Goal: Use online tool/utility: Utilize a website feature to perform a specific function

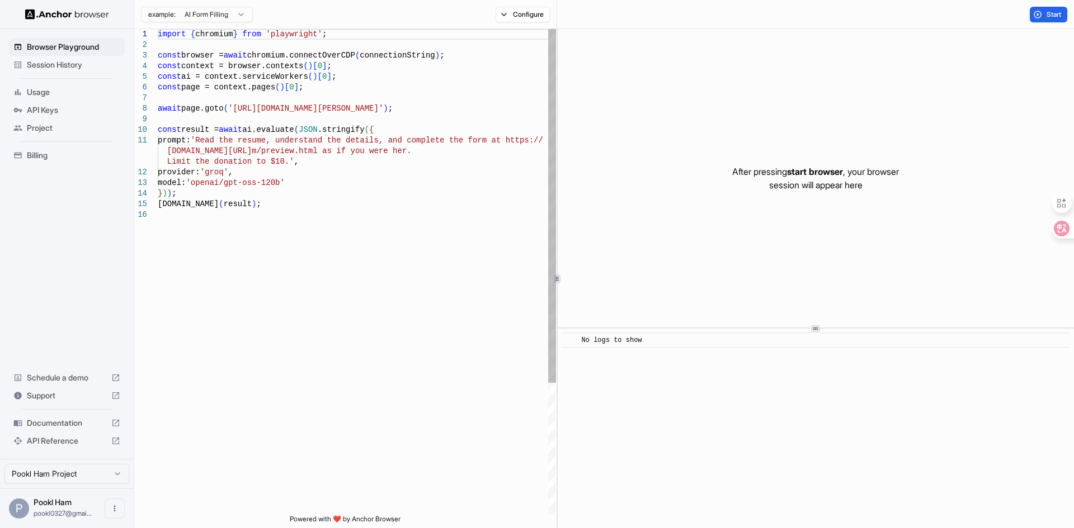
click at [493, 110] on div "import { chromium } from 'playwright' ; const browser = await chromium.connectO…" at bounding box center [357, 362] width 398 height 666
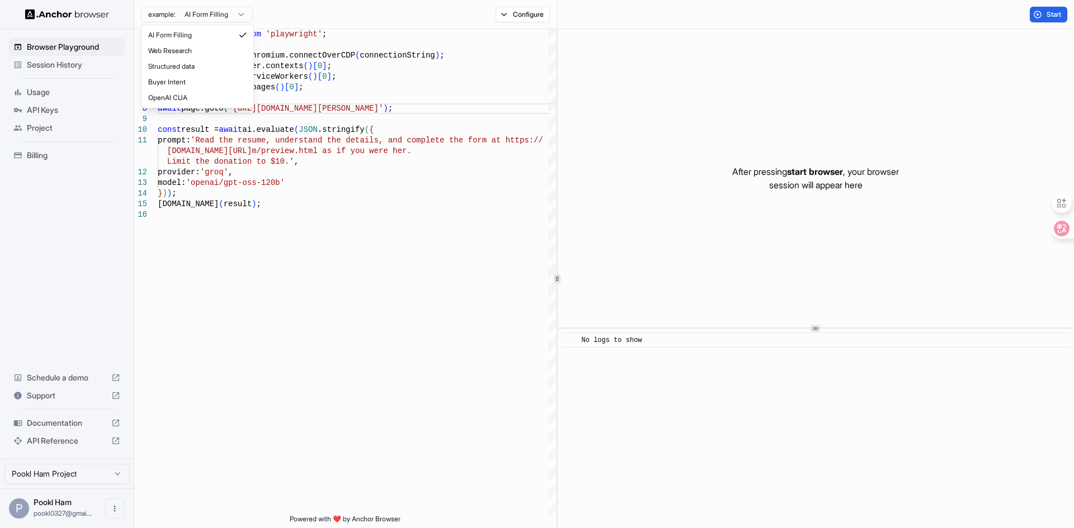
click at [239, 16] on html "Browser Playground Session History Usage API Keys Project Billing Schedule a de…" at bounding box center [537, 264] width 1074 height 528
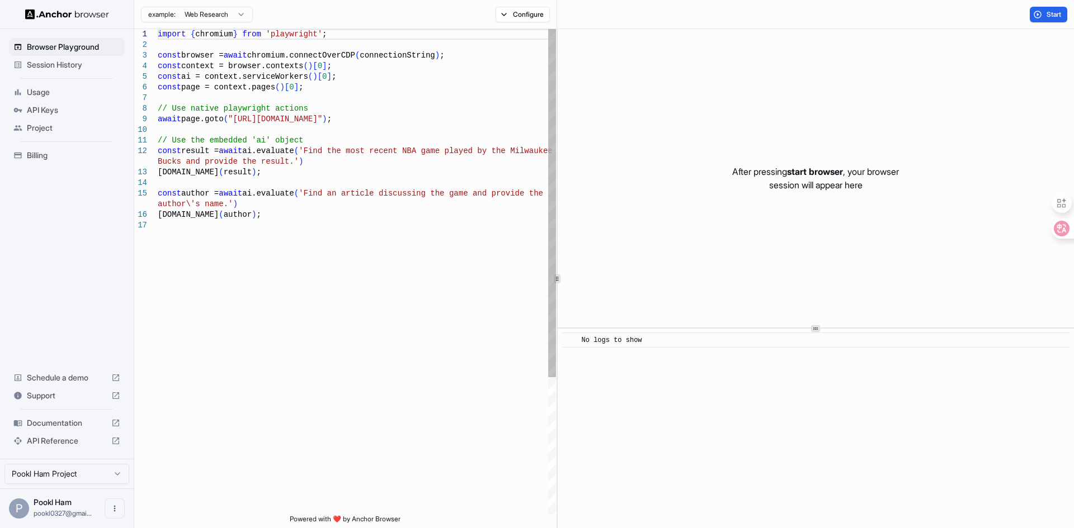
click at [407, 102] on div "import { chromium } from 'playwright' ; const browser = await chromium.connectO…" at bounding box center [357, 367] width 398 height 677
click at [453, 214] on div "import { chromium } from 'playwright' ; const browser = await chromium.connectO…" at bounding box center [357, 367] width 398 height 677
click at [1042, 15] on button "Start" at bounding box center [1047, 15] width 37 height 16
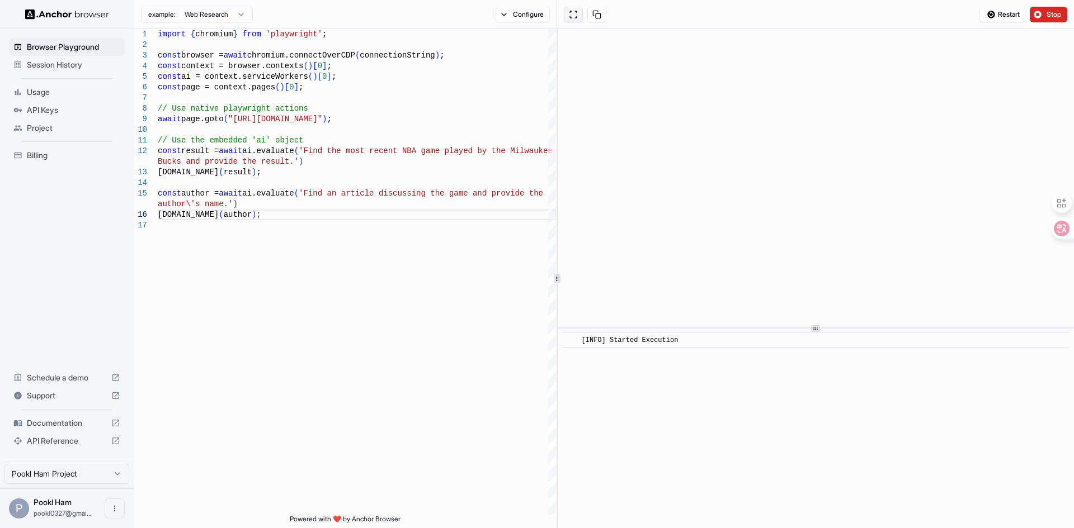
click at [573, 19] on button at bounding box center [573, 15] width 19 height 16
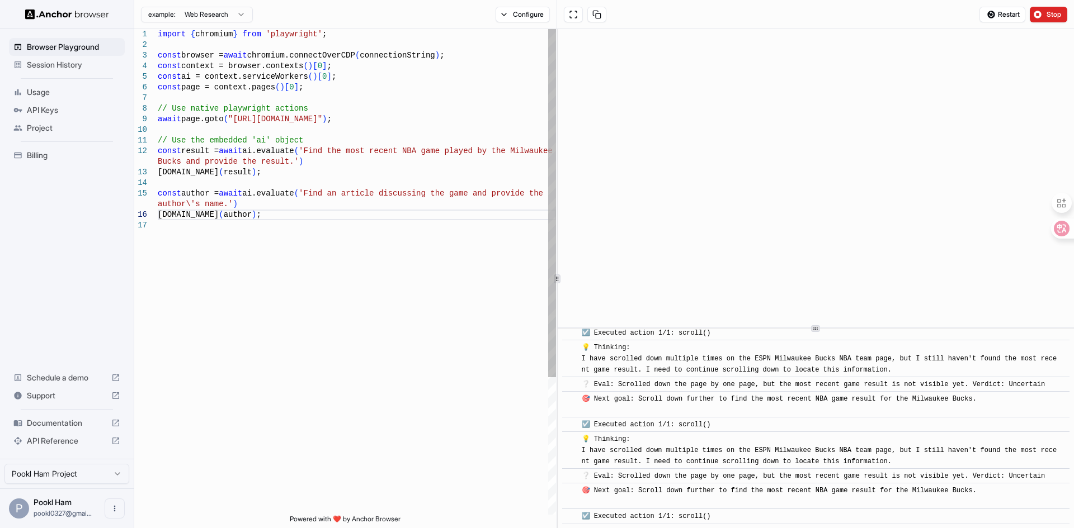
scroll to position [1015, 0]
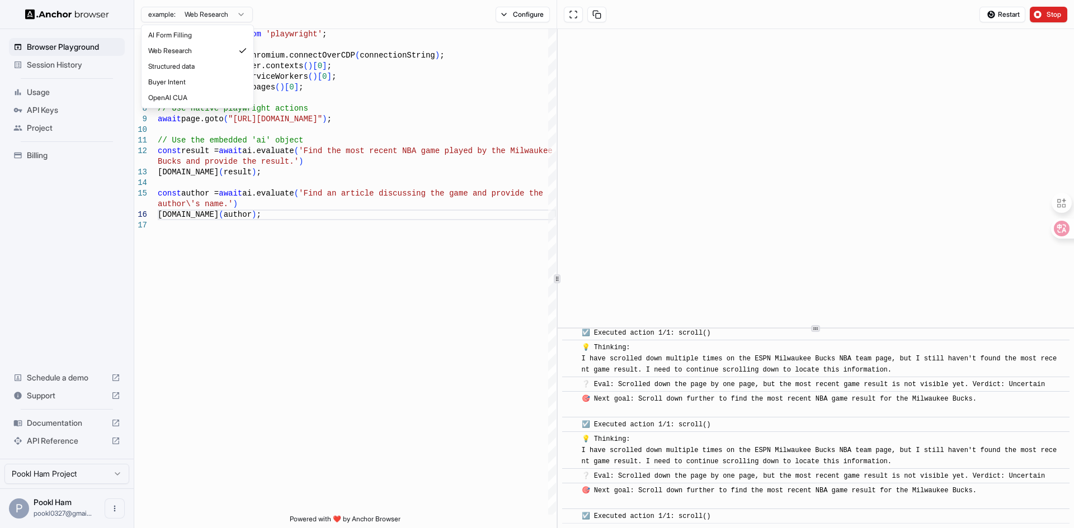
click at [221, 12] on html "Browser Playground Session History Usage API Keys Project Billing Schedule a de…" at bounding box center [537, 264] width 1074 height 528
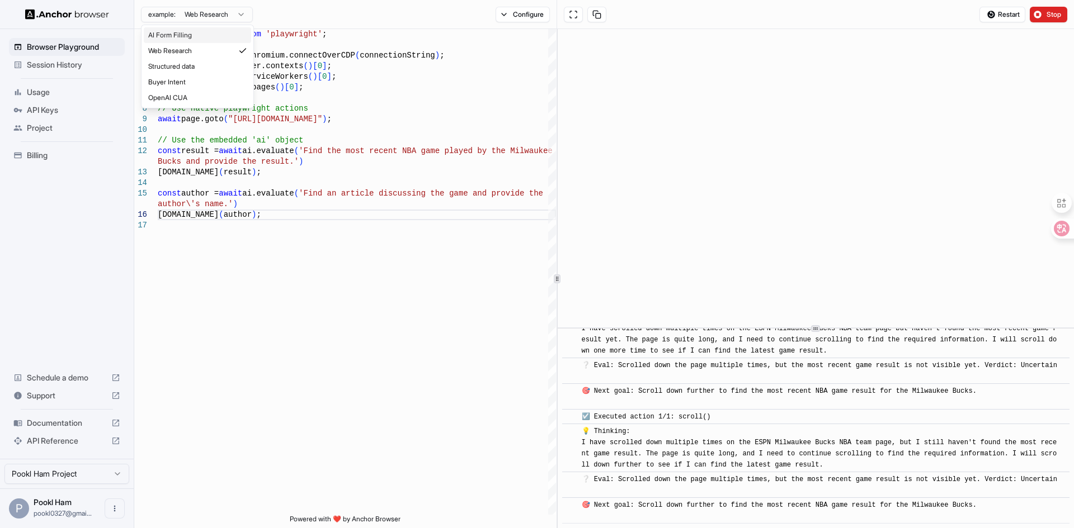
scroll to position [1346, 0]
click at [406, 340] on html "Browser Playground Session History Usage API Keys Project Billing Schedule a de…" at bounding box center [537, 264] width 1074 height 528
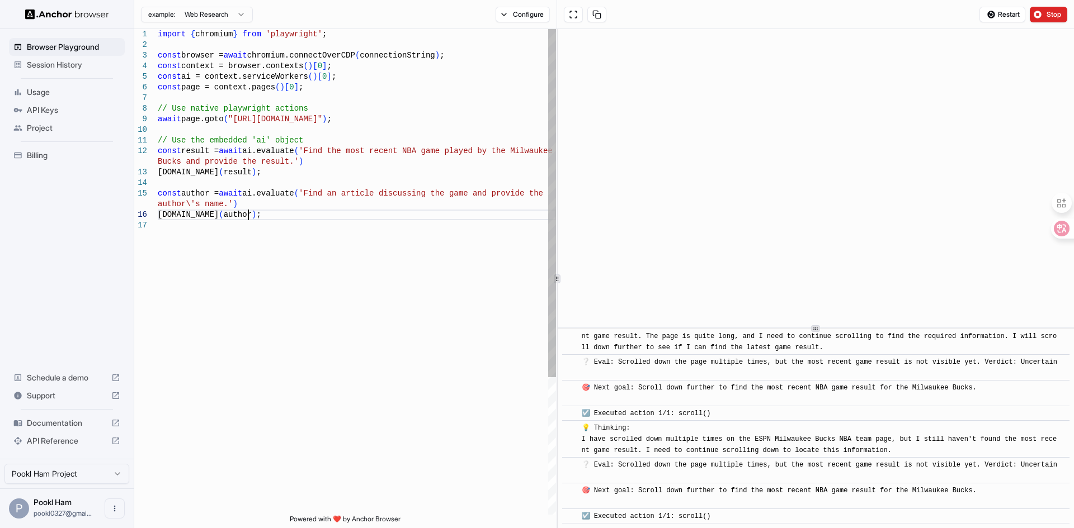
scroll to position [0, 0]
click at [264, 214] on div "import { chromium } from 'playwright' ; const browser = await chromium.connectO…" at bounding box center [357, 367] width 398 height 677
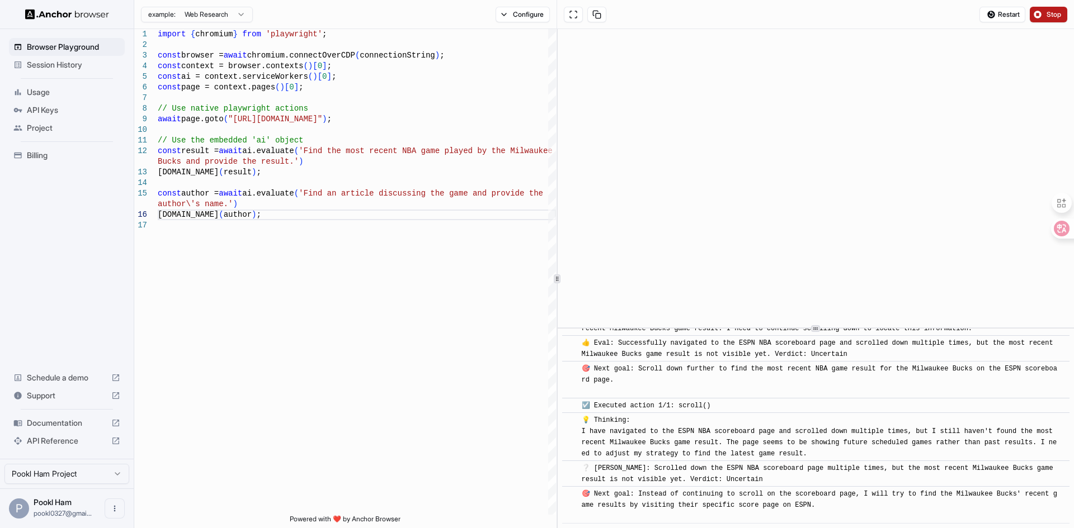
scroll to position [3400, 0]
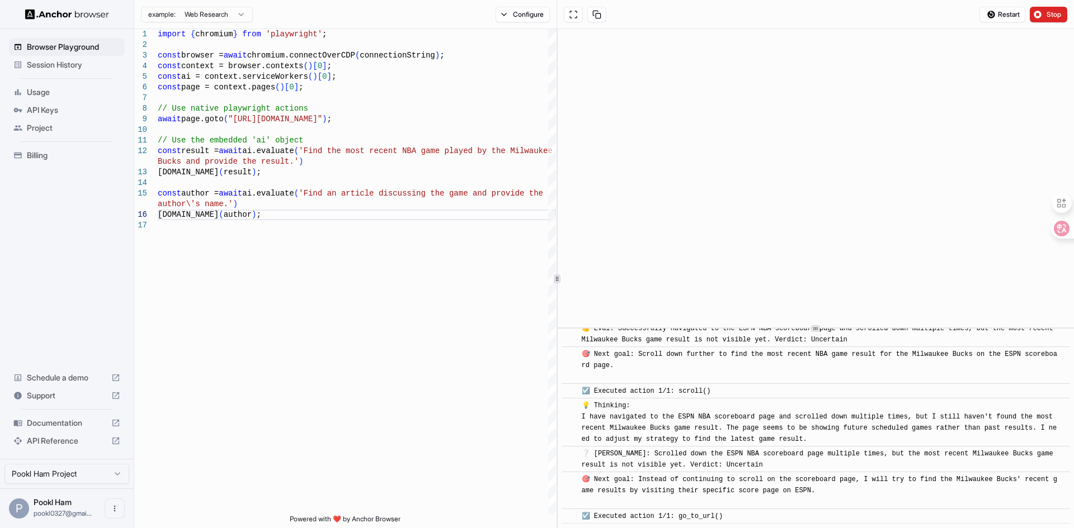
click at [1043, 15] on button "Stop" at bounding box center [1047, 15] width 37 height 16
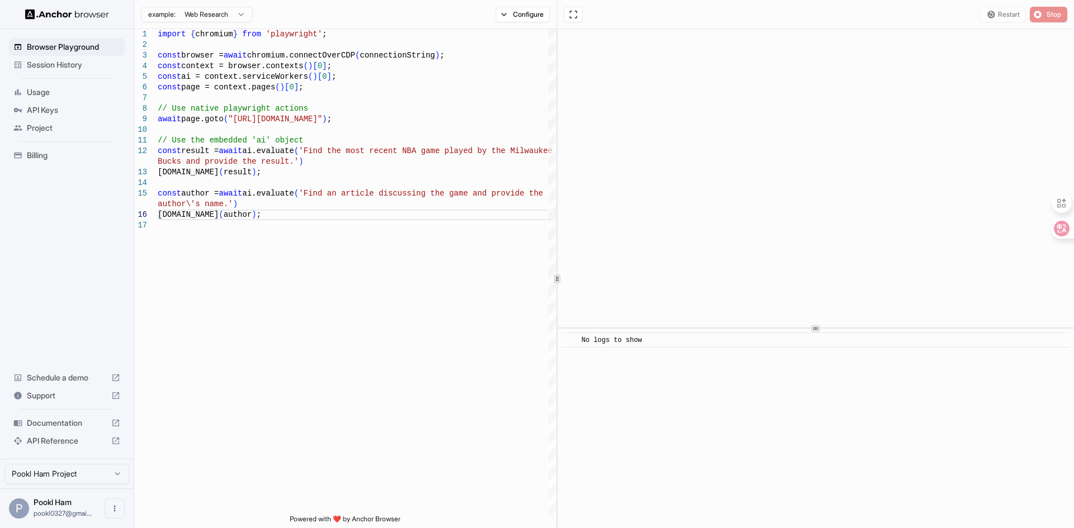
scroll to position [0, 0]
drag, startPoint x: 1041, startPoint y: 11, endPoint x: 1016, endPoint y: 14, distance: 25.3
click at [1042, 12] on button "Start" at bounding box center [1047, 15] width 37 height 16
click at [225, 23] on div "example: Web Research" at bounding box center [193, 14] width 119 height 20
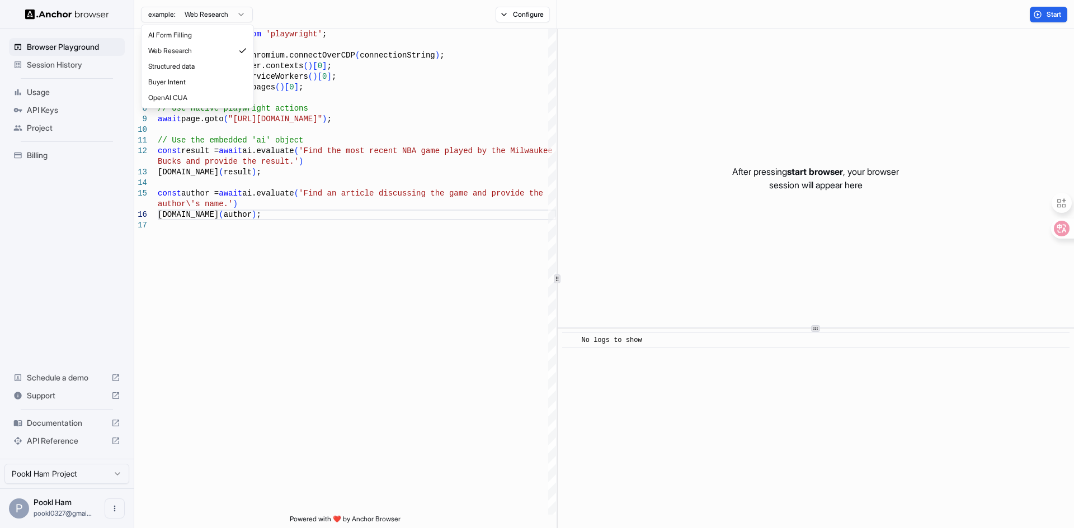
click at [231, 15] on html "Browser Playground Session History Usage API Keys Project Billing Schedule a de…" at bounding box center [537, 264] width 1074 height 528
click at [805, 185] on html "Browser Playground Session History Usage API Keys Project Billing Schedule a de…" at bounding box center [537, 264] width 1074 height 528
click at [812, 169] on span "start browser" at bounding box center [815, 171] width 56 height 11
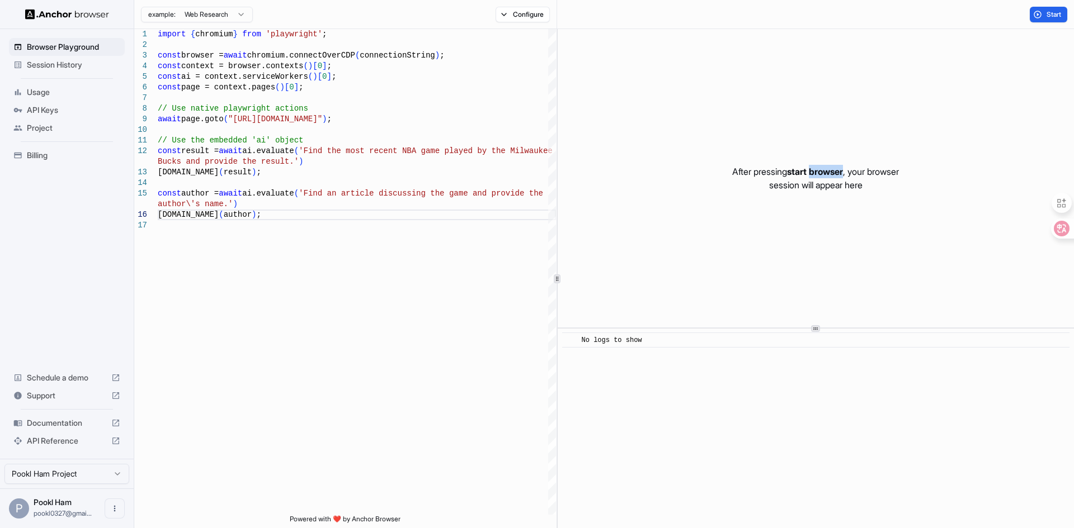
click at [812, 169] on span "start browser" at bounding box center [815, 171] width 56 height 11
click at [788, 169] on span "start browser" at bounding box center [815, 171] width 56 height 11
click at [745, 216] on div "After pressing start browser , your browser session will appear here" at bounding box center [815, 178] width 516 height 299
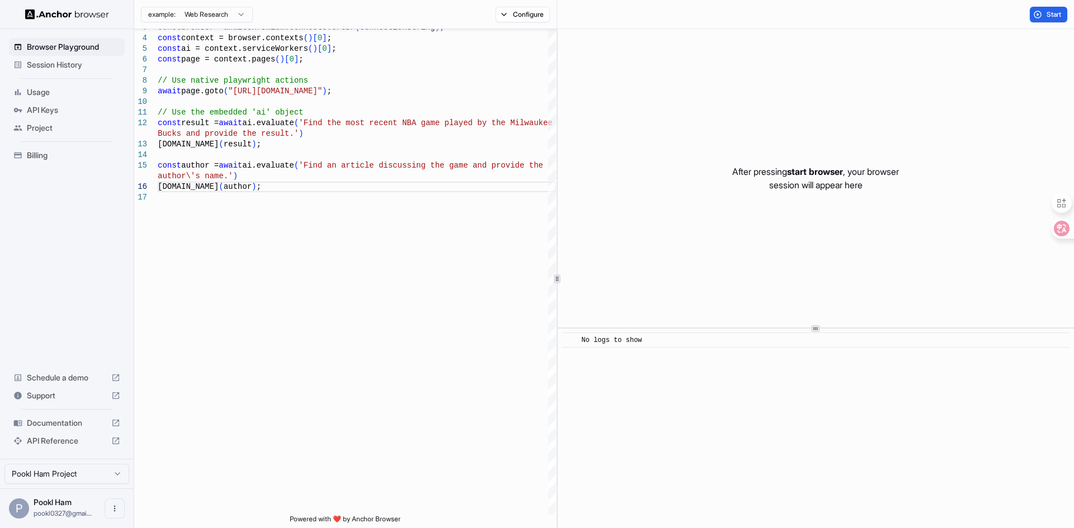
click at [220, 19] on html "Browser Playground Session History Usage API Keys Project Billing Schedule a de…" at bounding box center [537, 264] width 1074 height 528
click at [376, 140] on html "Browser Playground Session History Usage API Keys Project Billing Schedule a de…" at bounding box center [537, 264] width 1074 height 528
click at [209, 16] on html "Browser Playground Session History Usage API Keys Project Billing Schedule a de…" at bounding box center [537, 264] width 1074 height 528
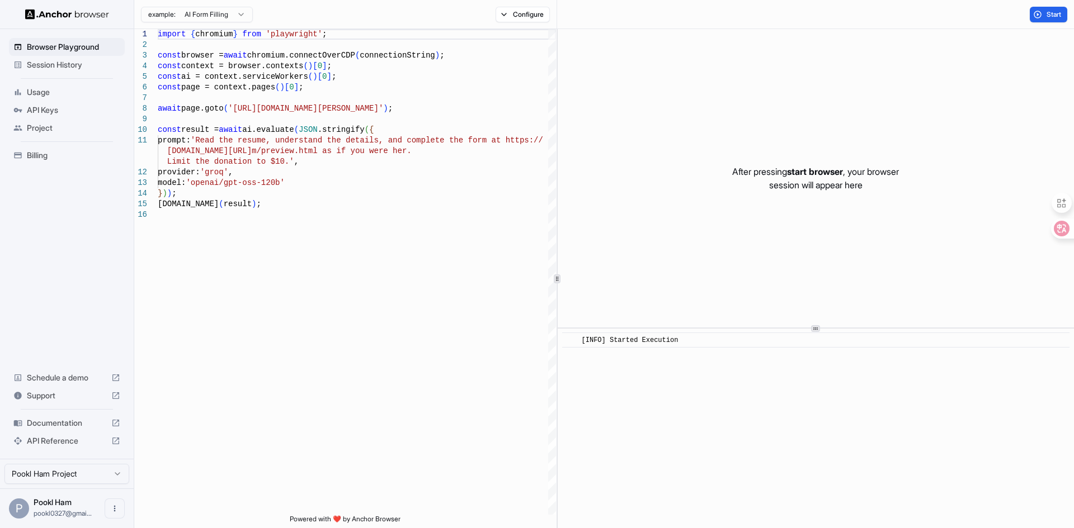
click at [225, 16] on html "Browser Playground Session History Usage API Keys Project Billing Schedule a de…" at bounding box center [537, 264] width 1074 height 528
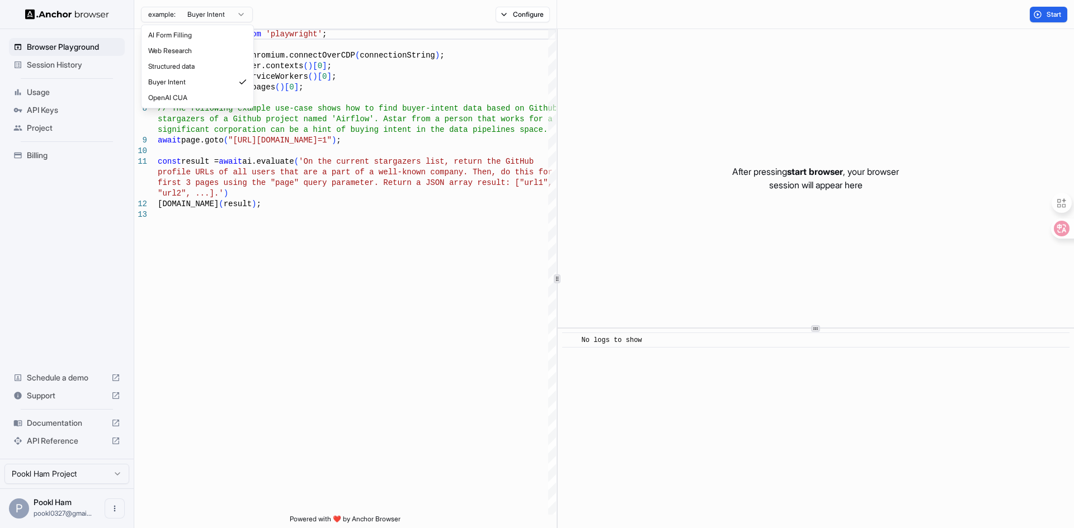
click at [229, 17] on html "Browser Playground Session History Usage API Keys Project Billing Schedule a de…" at bounding box center [537, 264] width 1074 height 528
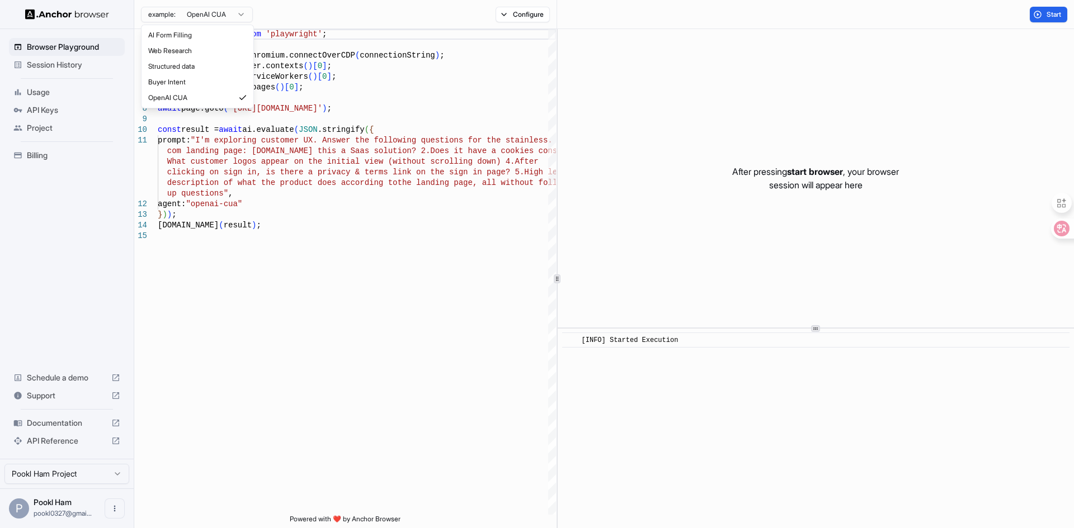
click at [225, 17] on html "Browser Playground Session History Usage API Keys Project Billing Schedule a de…" at bounding box center [537, 264] width 1074 height 528
click at [377, 140] on html "Browser Playground Session History Usage API Keys Project Billing Schedule a de…" at bounding box center [537, 264] width 1074 height 528
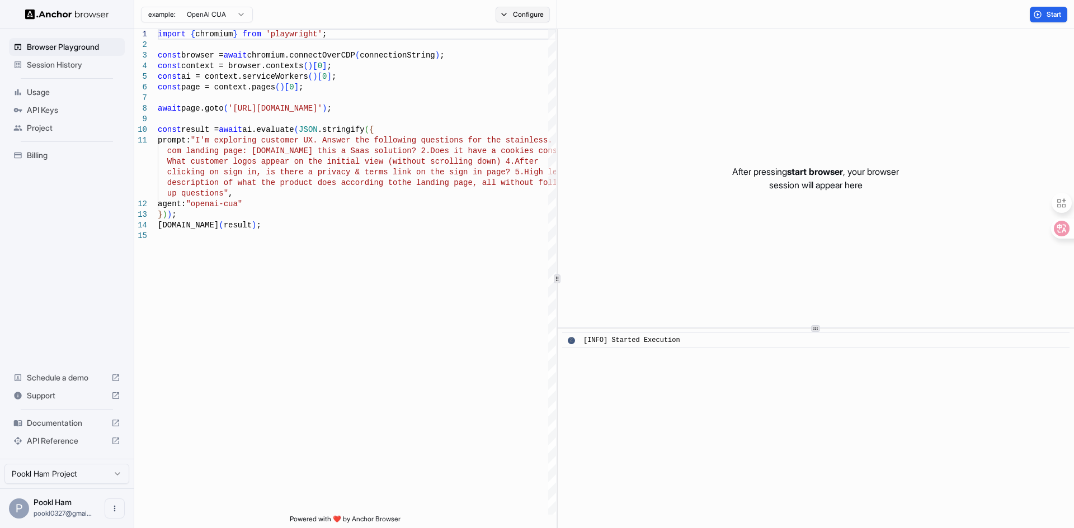
click at [537, 13] on button "Configure" at bounding box center [522, 15] width 54 height 16
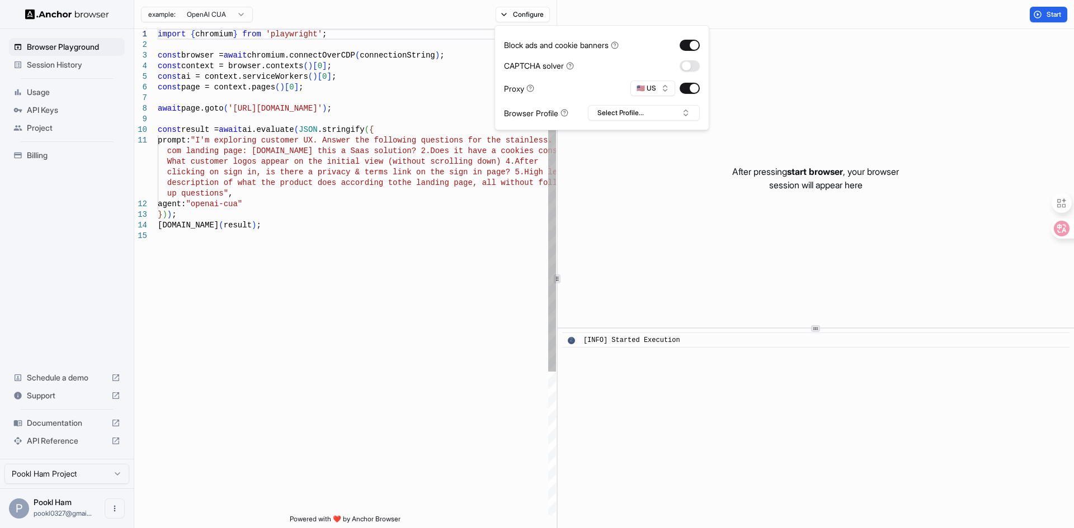
click at [430, 79] on div "import { chromium } from 'playwright' ; const browser = await chromium.connectO…" at bounding box center [357, 373] width 398 height 688
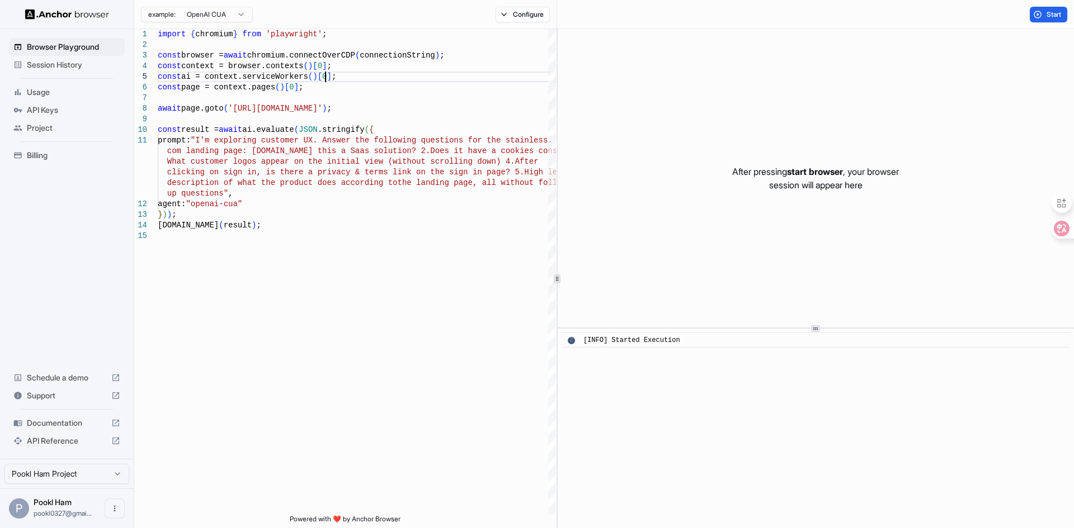
click at [641, 341] on span "[INFO] Started Execution" at bounding box center [631, 341] width 97 height 8
click at [599, 341] on span "[INFO] Started Execution" at bounding box center [631, 341] width 97 height 8
click at [381, 288] on div "import { chromium } from 'playwright' ; const browser = await chromium.connectO…" at bounding box center [357, 373] width 398 height 688
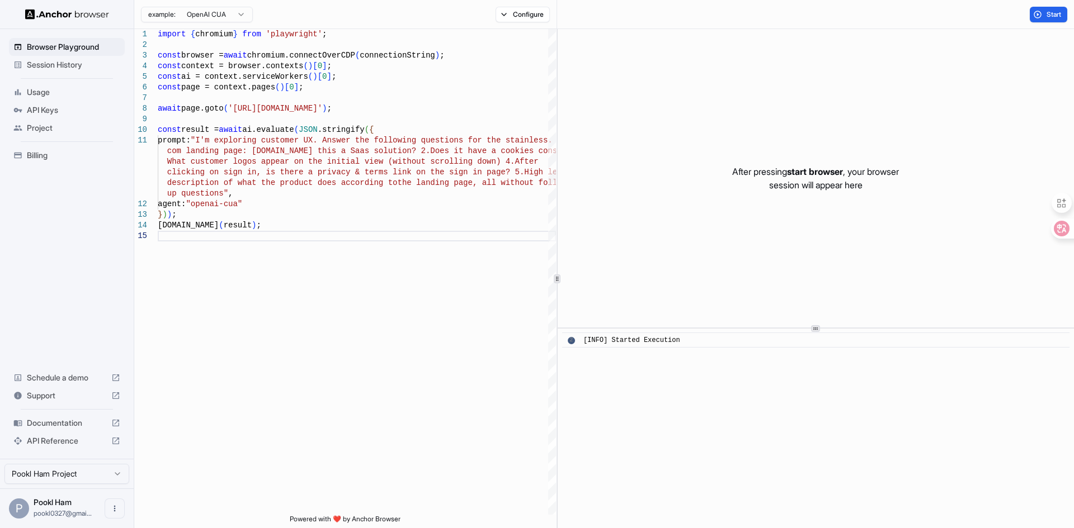
click at [678, 384] on div "​ 2 [INFO] Started Execution" at bounding box center [815, 429] width 516 height 200
click at [318, 164] on div "import { chromium } from 'playwright' ; const browser = await chromium.connectO…" at bounding box center [357, 373] width 398 height 688
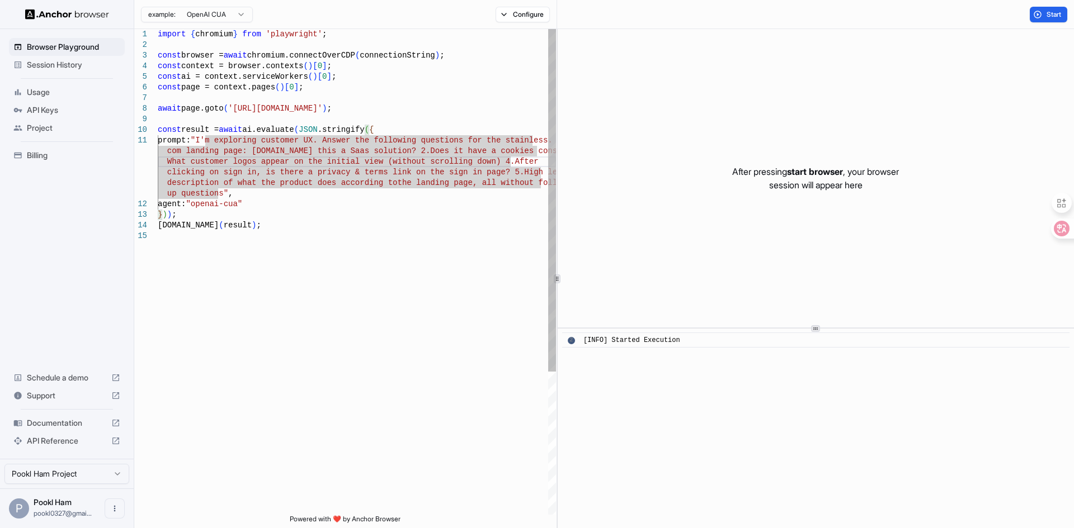
type textarea "**********"
click at [343, 106] on div "import { chromium } from 'playwright' ; const browser = await chromium.connectO…" at bounding box center [357, 373] width 398 height 688
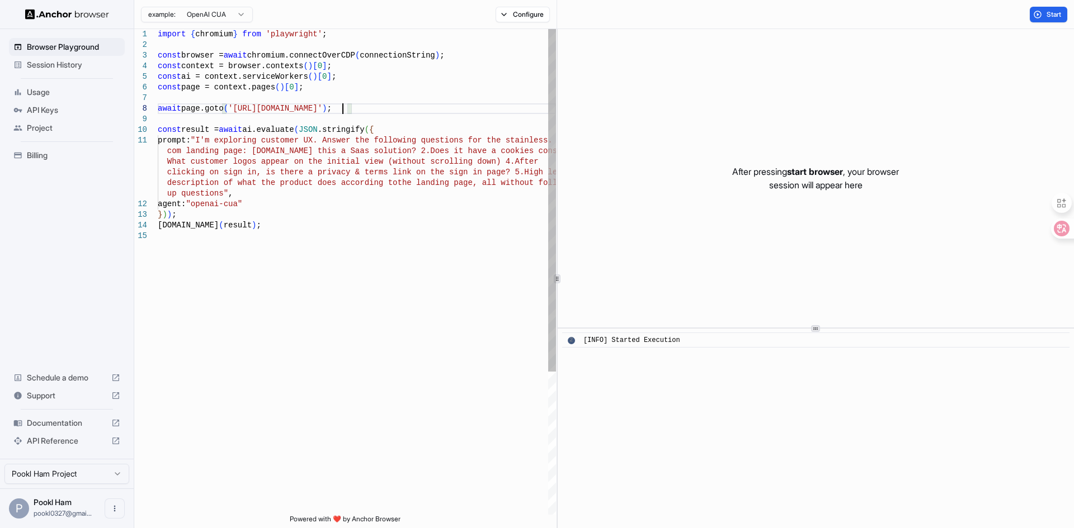
click at [342, 106] on div "import { chromium } from 'playwright' ; const browser = await chromium.connectO…" at bounding box center [357, 373] width 398 height 688
click at [286, 87] on div "import { chromium } from 'playwright' ; const browser = await chromium.connectO…" at bounding box center [357, 373] width 398 height 688
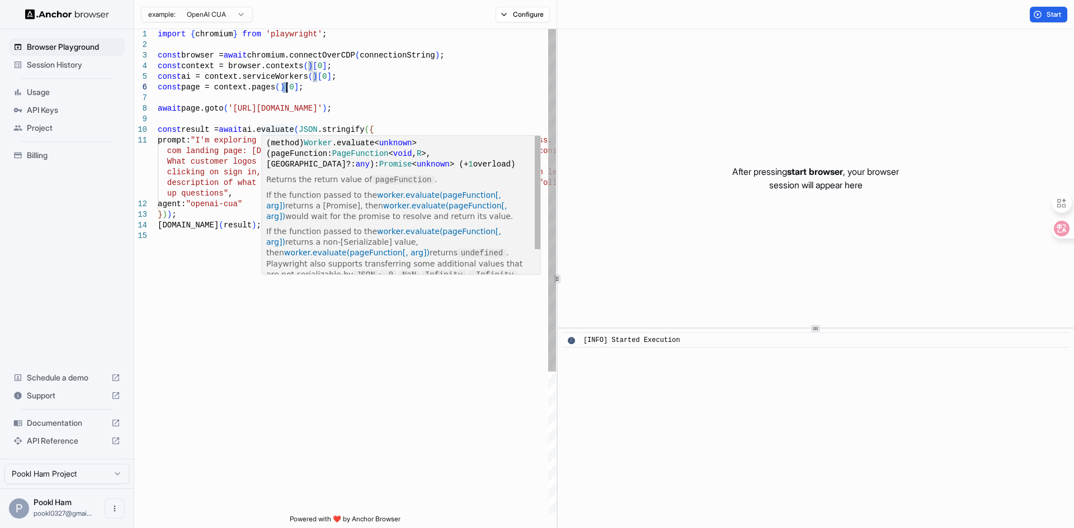
click at [414, 196] on link "worker.evaluate(pageFunction[, arg])" at bounding box center [383, 201] width 235 height 20
click at [381, 100] on div "import { chromium } from 'playwright' ; const browser = await chromium.connectO…" at bounding box center [357, 373] width 398 height 688
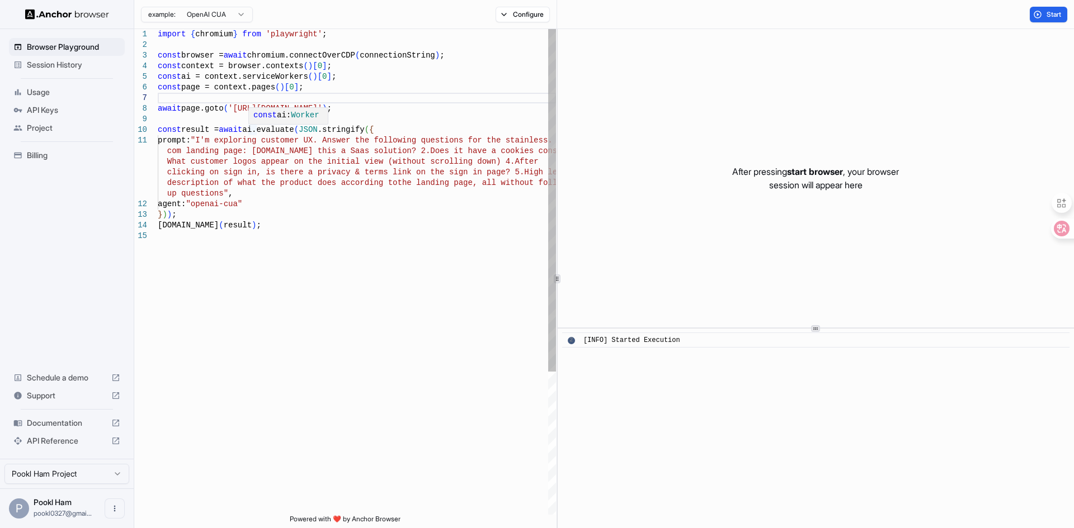
click at [277, 115] on span "ai:" at bounding box center [284, 115] width 14 height 9
click at [254, 78] on div "import { chromium } from 'playwright' ; const browser = await chromium.connectO…" at bounding box center [357, 373] width 398 height 688
click at [257, 74] on div "import { chromium } from 'playwright' ; const browser = await chromium.connectO…" at bounding box center [357, 373] width 398 height 688
click at [48, 89] on span "Usage" at bounding box center [73, 92] width 93 height 11
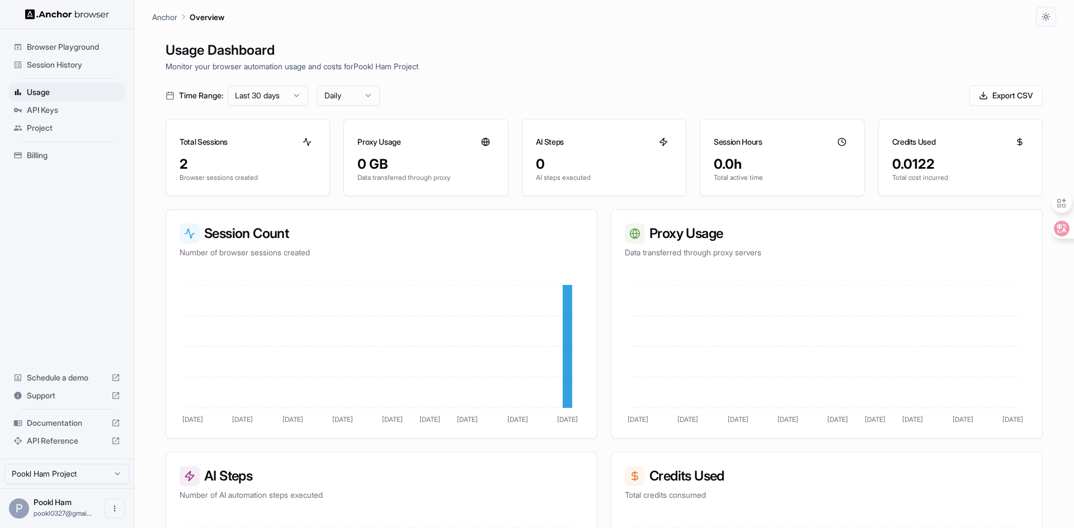
scroll to position [56, 0]
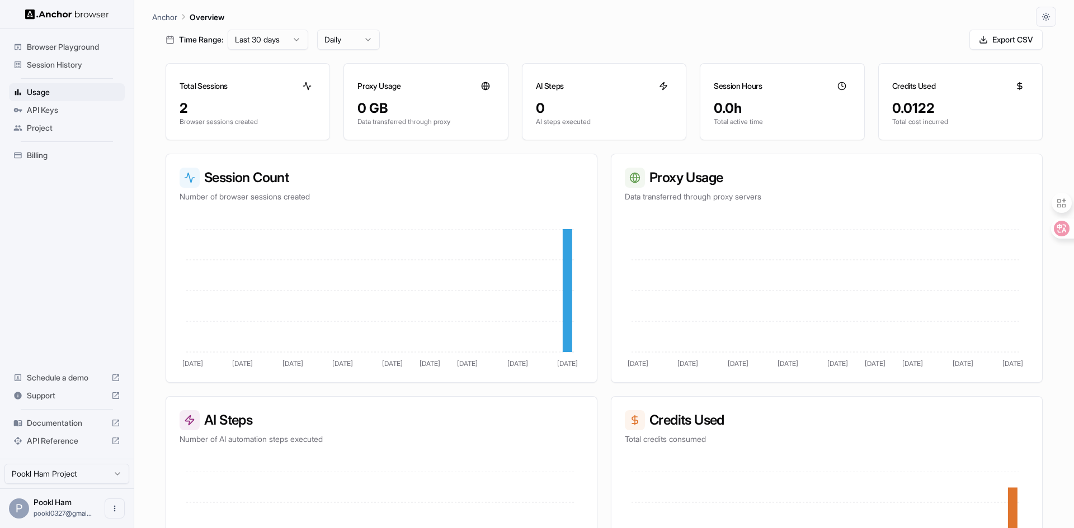
click at [62, 427] on span "Documentation" at bounding box center [67, 423] width 80 height 11
click at [83, 49] on span "Browser Playground" at bounding box center [73, 46] width 93 height 11
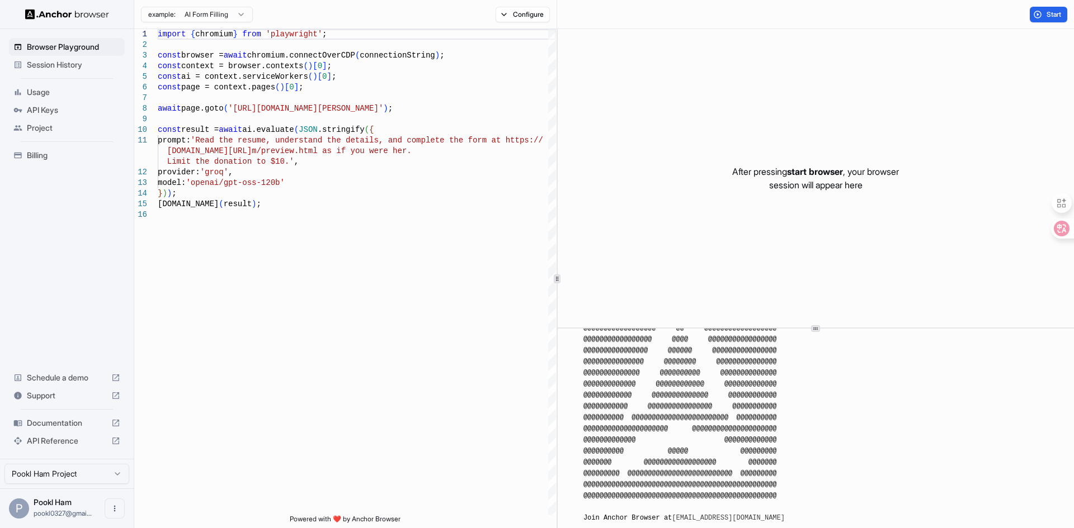
scroll to position [150, 0]
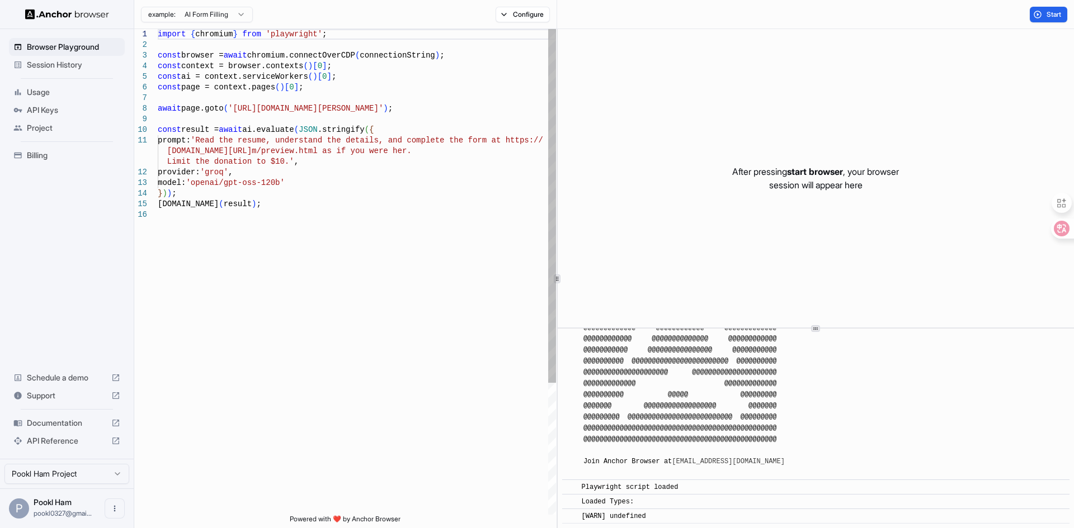
click at [190, 135] on div "import { chromium } from 'playwright' ; const browser = await chromium.connectO…" at bounding box center [357, 362] width 398 height 666
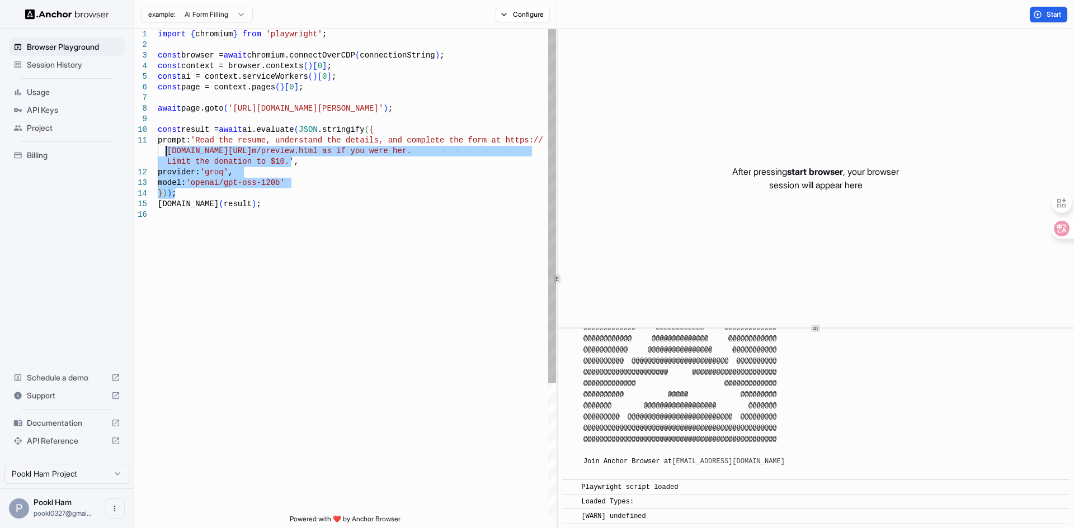
drag, startPoint x: 190, startPoint y: 194, endPoint x: 147, endPoint y: 143, distance: 66.7
click at [158, 143] on div "import { chromium } from 'playwright' ; const browser = await chromium.connectO…" at bounding box center [357, 362] width 398 height 666
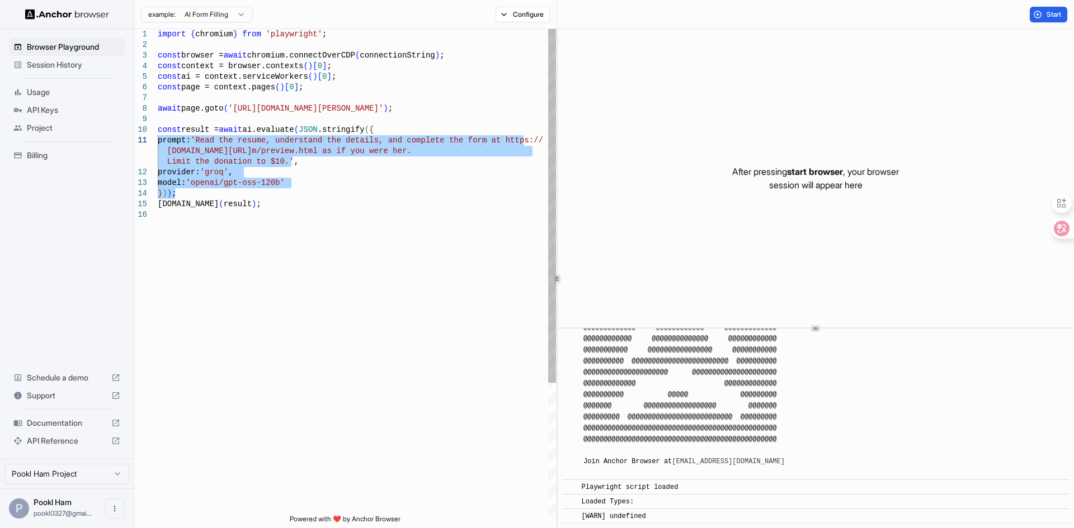
drag, startPoint x: 289, startPoint y: 192, endPoint x: 280, endPoint y: 195, distance: 9.2
click at [289, 192] on div "import { chromium } from 'playwright' ; const browser = await chromium.connectO…" at bounding box center [357, 362] width 398 height 666
drag, startPoint x: 261, startPoint y: 202, endPoint x: 134, endPoint y: 126, distance: 147.8
click at [158, 126] on div "import { chromium } from 'playwright' ; const browser = await chromium.connectO…" at bounding box center [357, 362] width 398 height 666
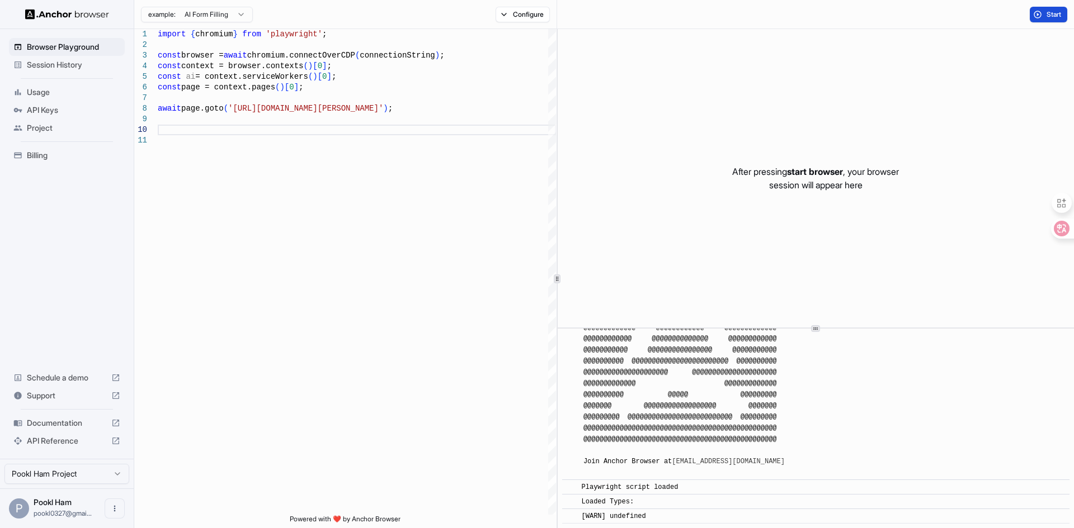
click at [1039, 13] on button "Start" at bounding box center [1047, 15] width 37 height 16
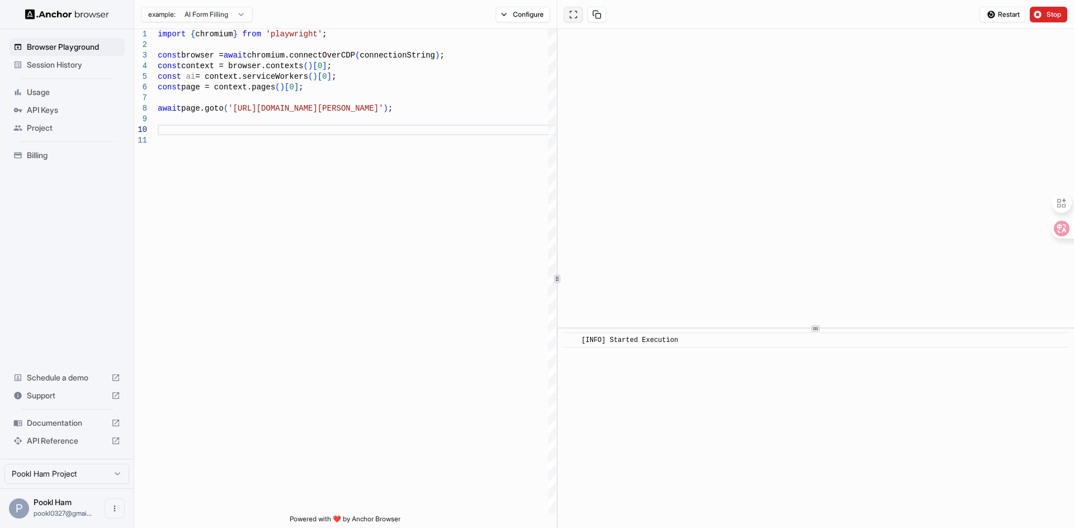
click at [574, 13] on button at bounding box center [573, 15] width 19 height 16
click at [459, 127] on div "import { chromium } from 'playwright' ; const browser = await chromium.connectO…" at bounding box center [357, 325] width 398 height 592
click at [1052, 14] on span "Stop" at bounding box center [1054, 14] width 16 height 9
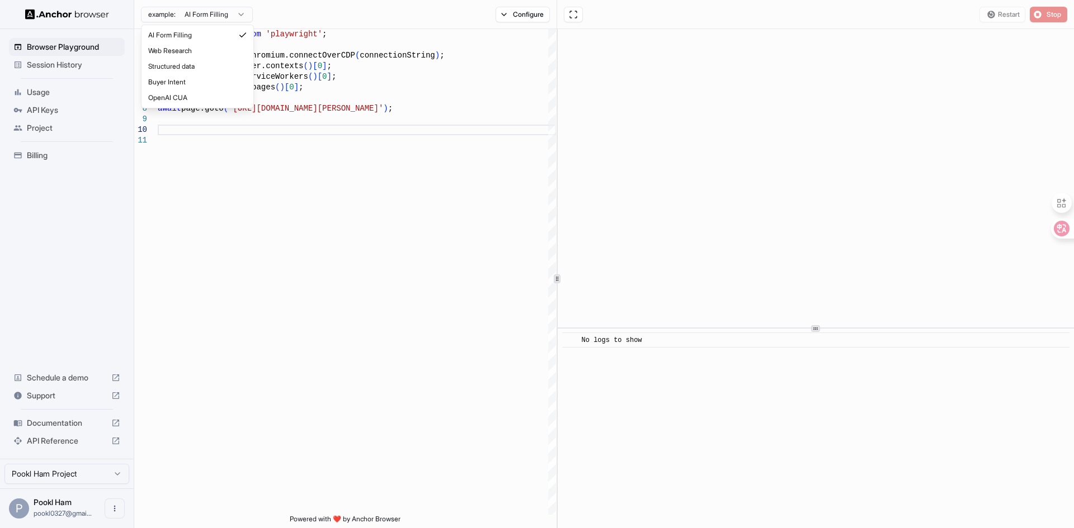
click at [205, 12] on html "**********" at bounding box center [537, 264] width 1074 height 528
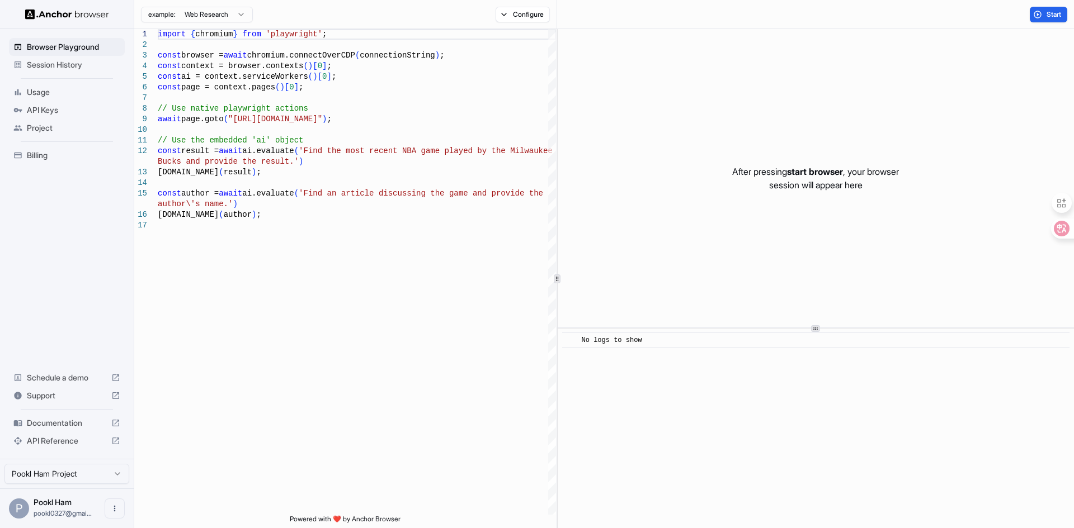
click at [222, 13] on html "Browser Playground Session History Usage API Keys Project Billing Schedule a de…" at bounding box center [537, 264] width 1074 height 528
click at [483, 77] on html "Browser Playground Session History Usage API Keys Project Billing Schedule a de…" at bounding box center [537, 264] width 1074 height 528
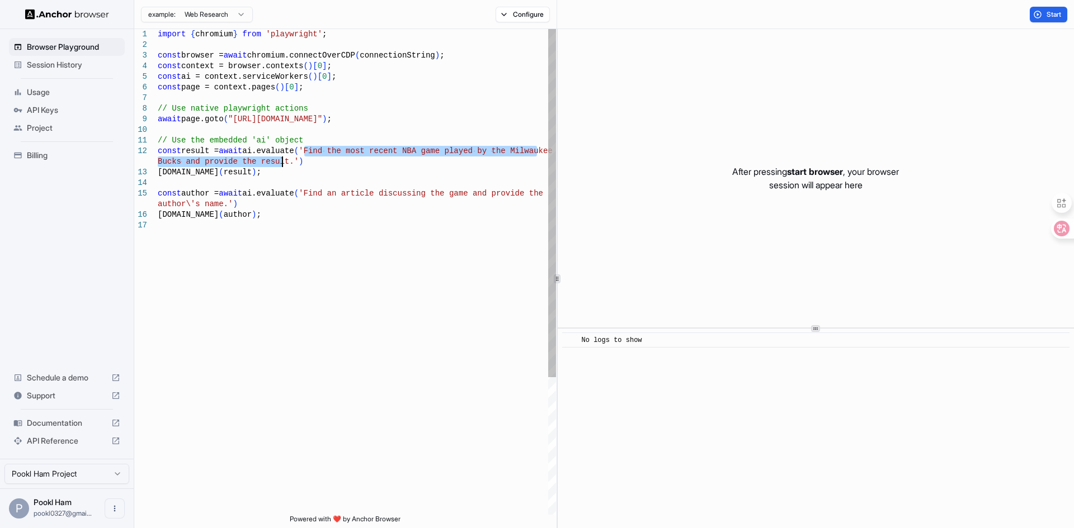
drag, startPoint x: 304, startPoint y: 149, endPoint x: 283, endPoint y: 162, distance: 24.7
click at [283, 162] on div "import { chromium } from 'playwright' ; const browser = await chromium.connectO…" at bounding box center [357, 367] width 398 height 677
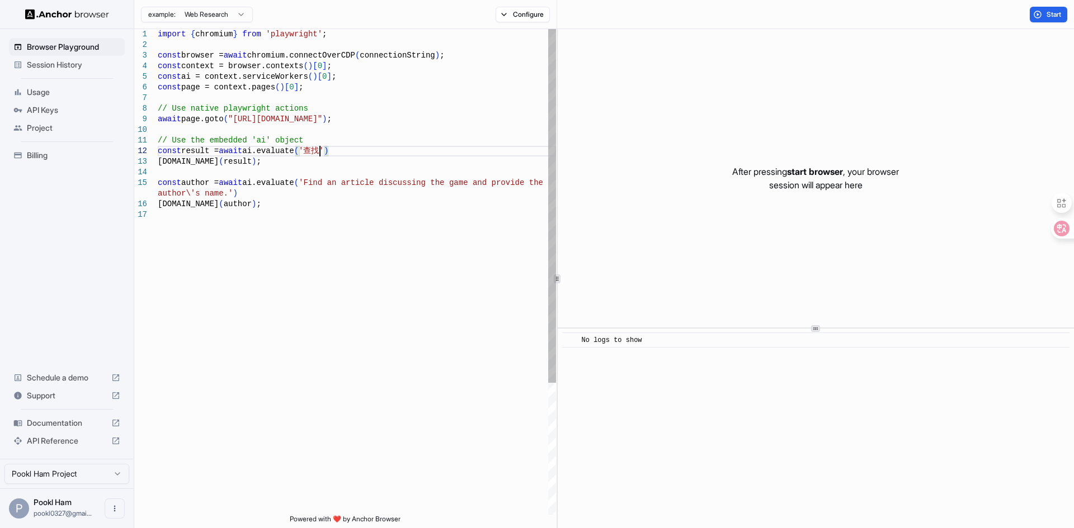
scroll to position [11, 0]
click at [334, 150] on div "import { chromium } from 'playwright' ; const browser = await chromium.connectO…" at bounding box center [357, 362] width 398 height 666
click at [256, 170] on div "import { chromium } from 'playwright' ; const browser = await chromium.connectO…" at bounding box center [357, 362] width 398 height 666
drag, startPoint x: 300, startPoint y: 183, endPoint x: 299, endPoint y: 196, distance: 12.9
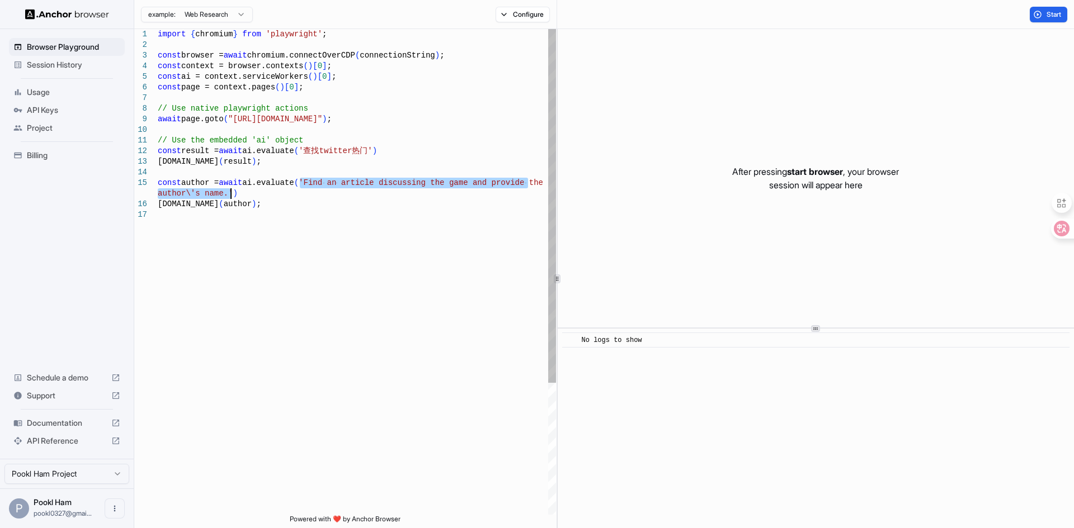
click at [299, 196] on div "import { chromium } from 'playwright' ; const browser = await chromium.connectO…" at bounding box center [357, 362] width 398 height 666
click at [303, 184] on div "import { chromium } from 'playwright' ; const browser = await chromium.connectO…" at bounding box center [357, 362] width 398 height 666
click at [304, 185] on div "import { chromium } from 'playwright' ; const browser = await chromium.connectO…" at bounding box center [357, 362] width 398 height 666
click at [222, 194] on div "import { chromium } from 'playwright' ; const browser = await chromium.connectO…" at bounding box center [357, 362] width 398 height 666
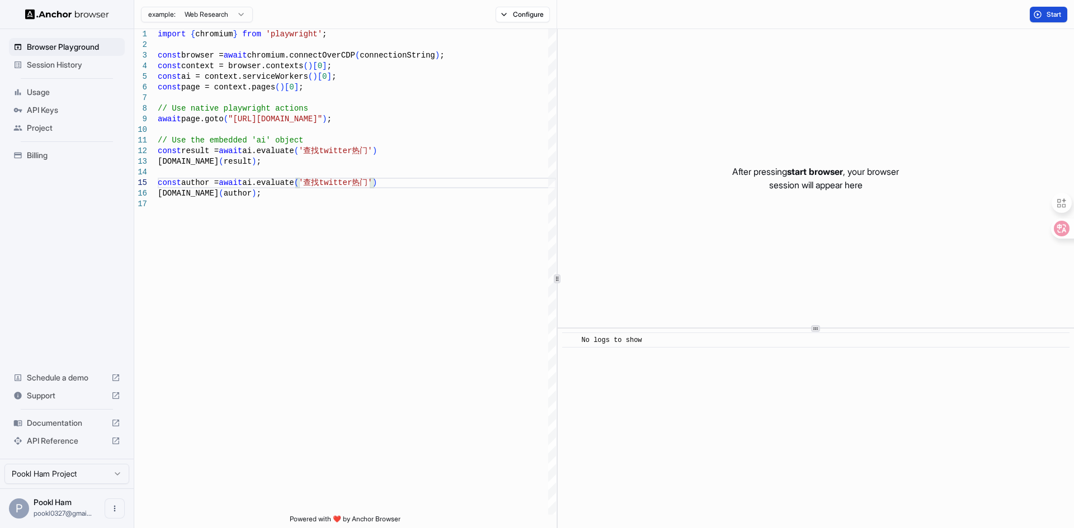
click at [1052, 14] on span "Start" at bounding box center [1054, 14] width 16 height 9
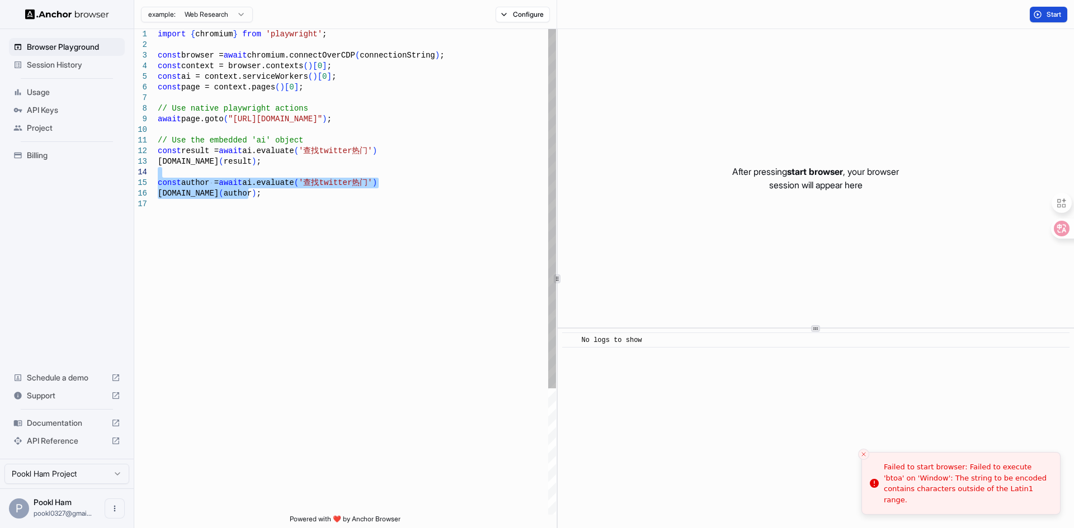
drag, startPoint x: 266, startPoint y: 196, endPoint x: 118, endPoint y: 172, distance: 150.1
click at [158, 172] on div "import { chromium } from 'playwright' ; const browser = await chromium.connectO…" at bounding box center [357, 357] width 398 height 656
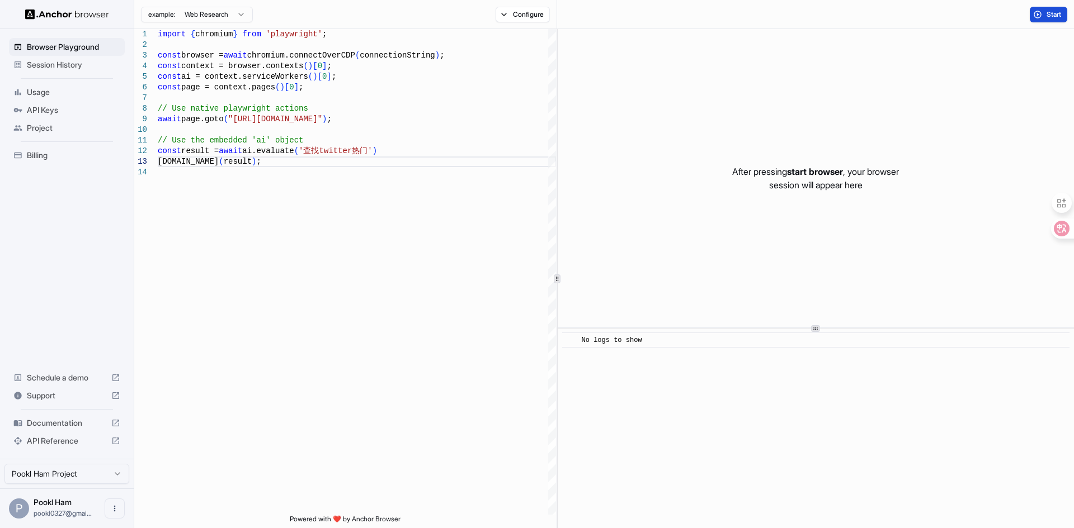
click at [1040, 17] on button "Start" at bounding box center [1047, 15] width 37 height 16
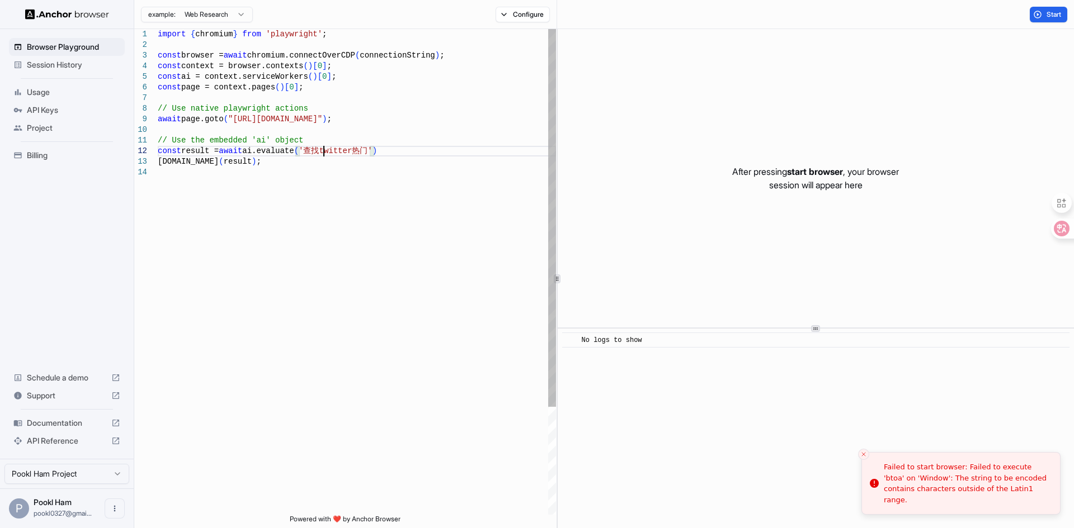
click at [323, 154] on div "import { chromium } from 'playwright' ; const browser = await chromium.connectO…" at bounding box center [357, 341] width 398 height 624
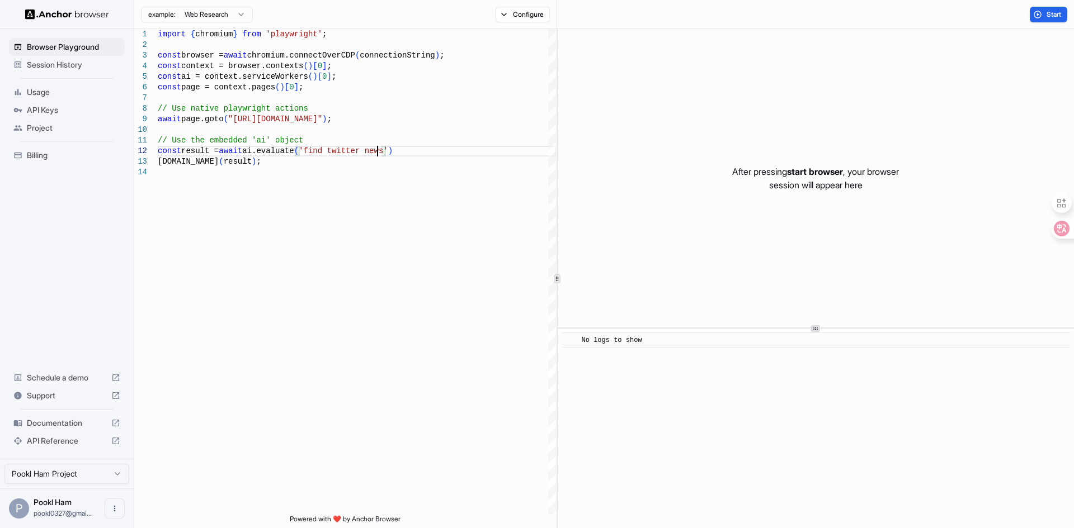
scroll to position [22, 0]
type textarea "**********"
click at [1041, 13] on button "Start" at bounding box center [1047, 15] width 37 height 16
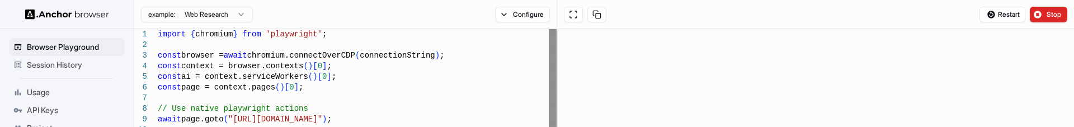
scroll to position [2611, 0]
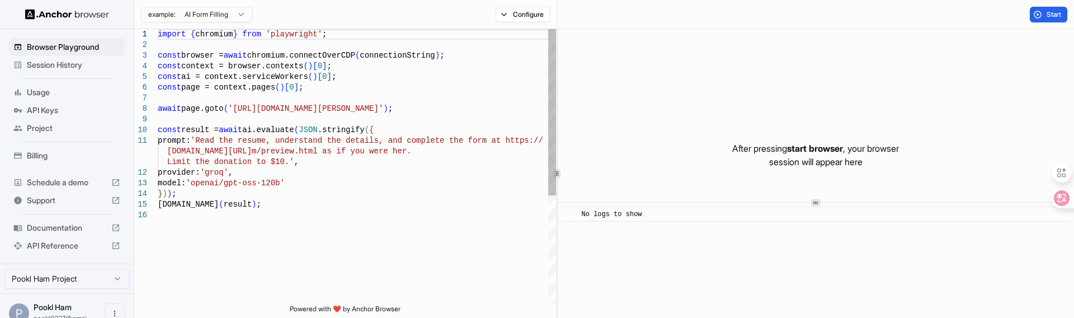
type textarea "**********"
click at [320, 126] on div "import { chromium } from 'playwright' ; const browser = await chromium.connectO…" at bounding box center [357, 257] width 398 height 456
click at [55, 69] on span "Session History" at bounding box center [73, 64] width 93 height 11
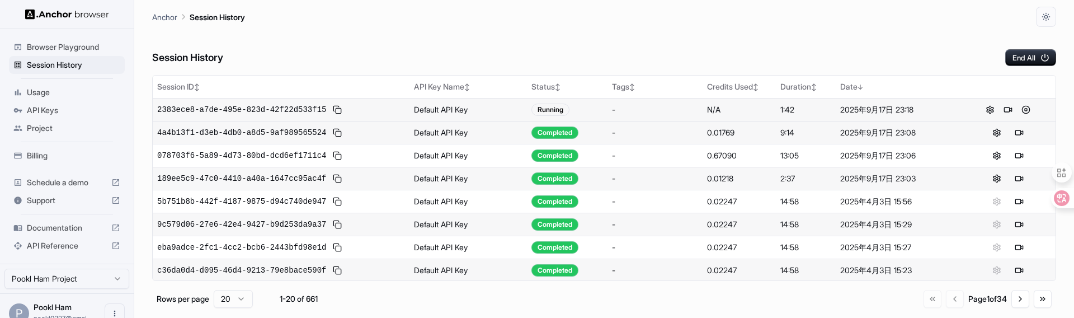
drag, startPoint x: 464, startPoint y: 111, endPoint x: 456, endPoint y: 111, distance: 8.4
click at [464, 111] on td "Default API Key" at bounding box center [467, 109] width 117 height 23
click at [1003, 110] on button at bounding box center [1007, 109] width 13 height 13
click at [1023, 108] on button at bounding box center [1025, 109] width 13 height 13
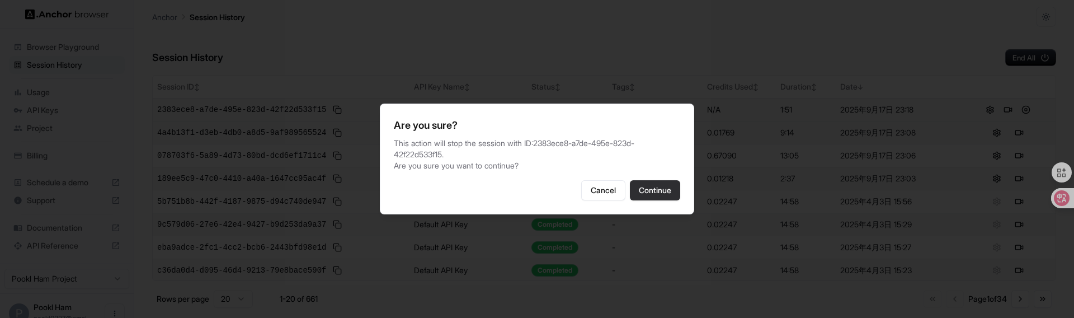
click at [668, 126] on button "Continue" at bounding box center [655, 190] width 50 height 20
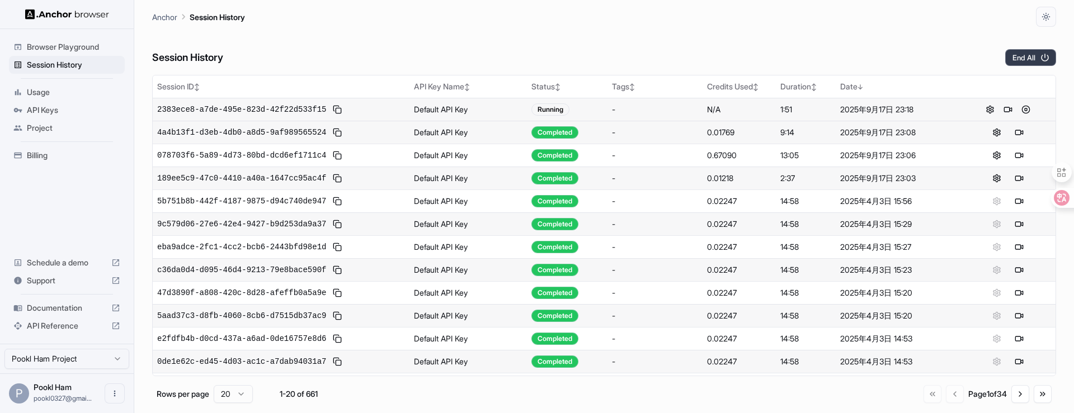
click at [1033, 64] on button "End All" at bounding box center [1030, 57] width 51 height 17
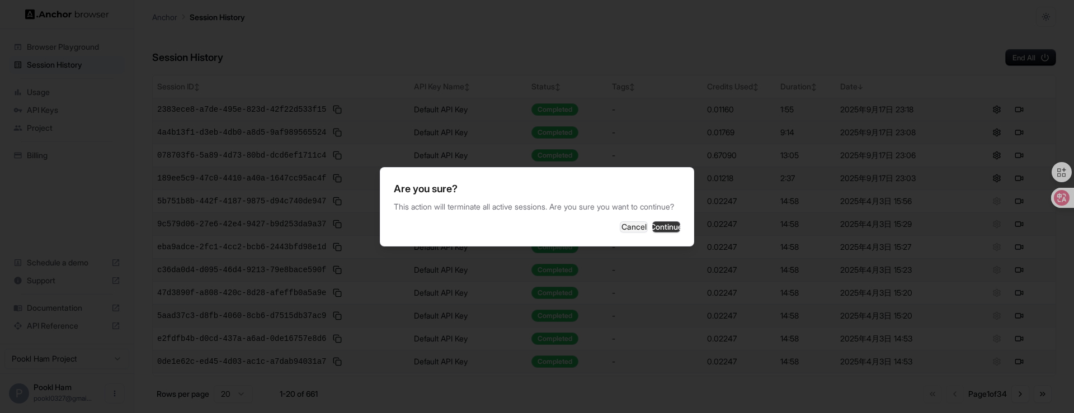
click at [665, 126] on button "Continue" at bounding box center [666, 226] width 28 height 11
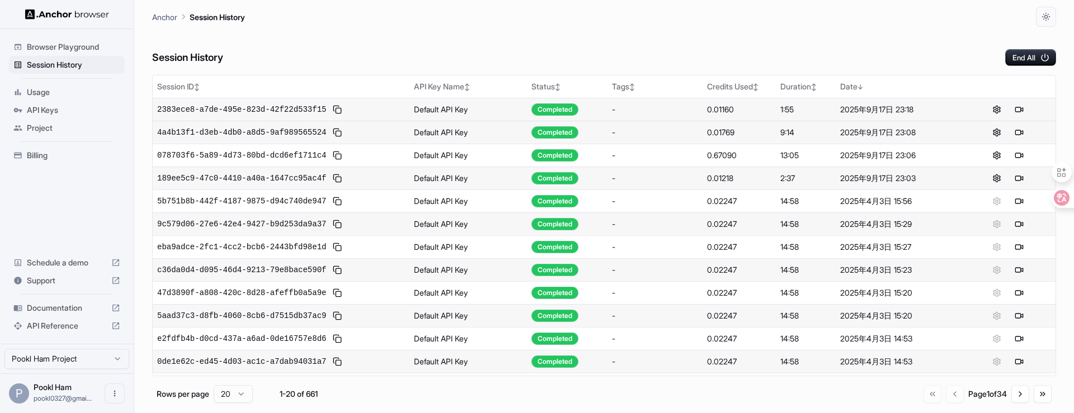
click at [77, 53] on div "Browser Playground" at bounding box center [67, 47] width 116 height 18
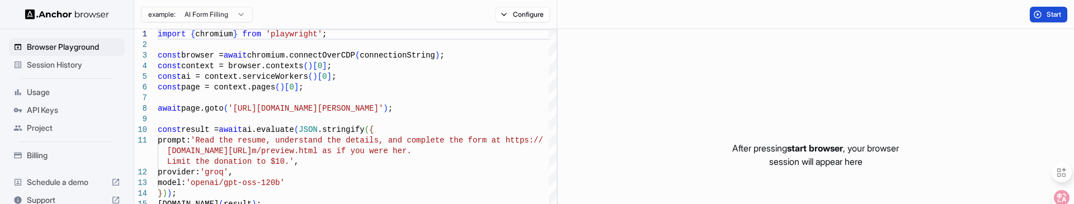
click at [1057, 17] on span "Start" at bounding box center [1054, 14] width 16 height 9
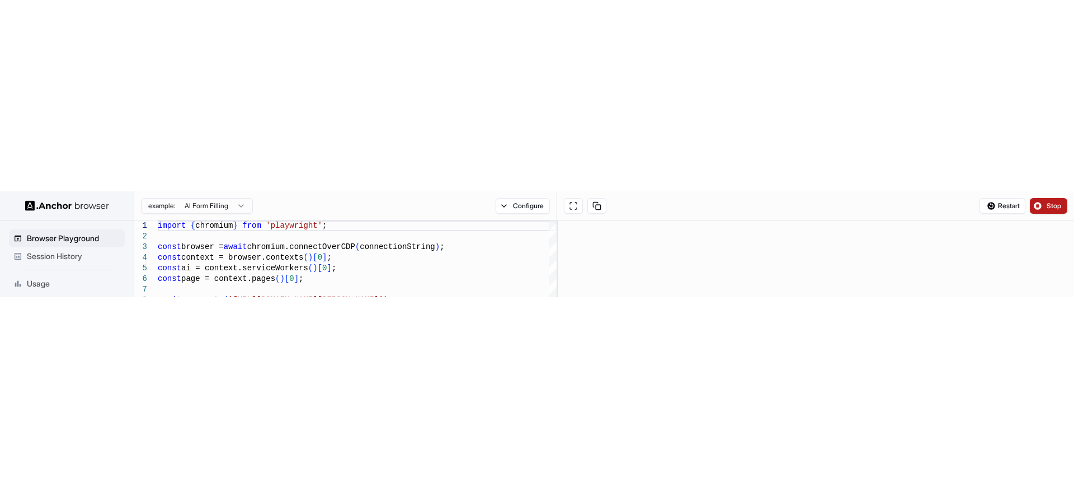
scroll to position [29, 0]
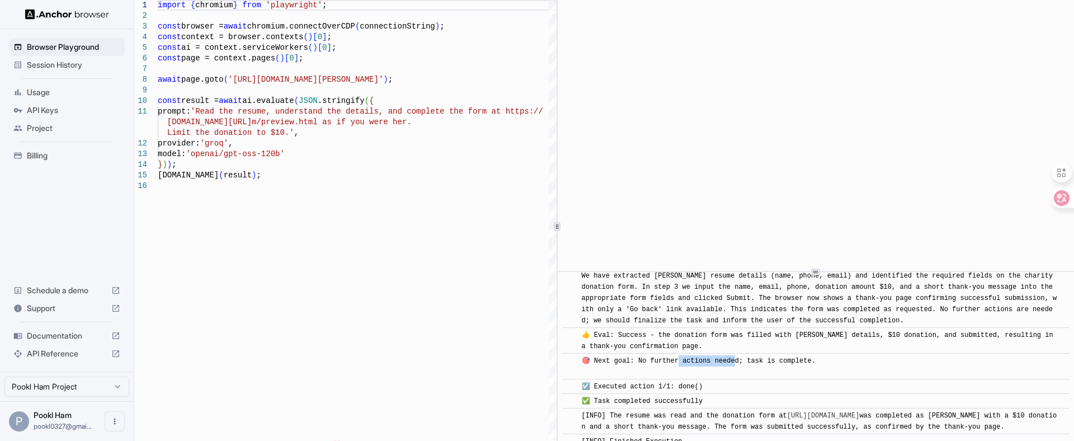
drag, startPoint x: 677, startPoint y: 347, endPoint x: 736, endPoint y: 352, distance: 58.9
click at [736, 126] on span "🎯 Next goal: No further actions needed; task is complete." at bounding box center [699, 366] width 234 height 19
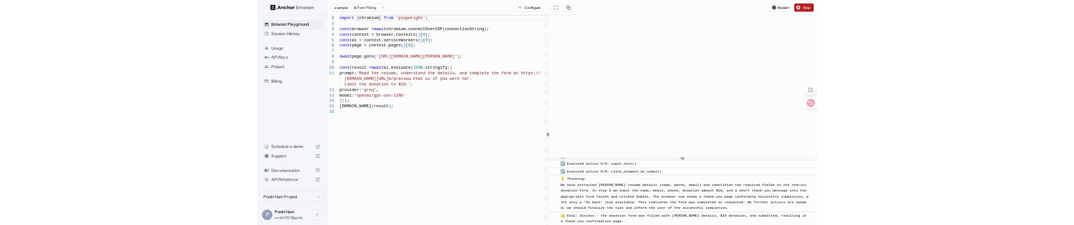
scroll to position [520, 0]
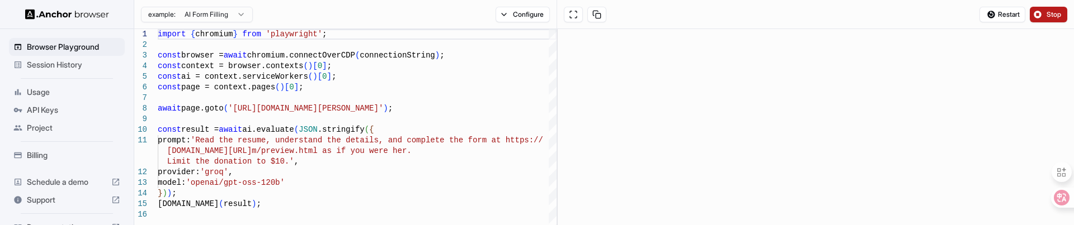
click at [1044, 12] on button "Stop" at bounding box center [1047, 15] width 37 height 16
